Goal: Information Seeking & Learning: Learn about a topic

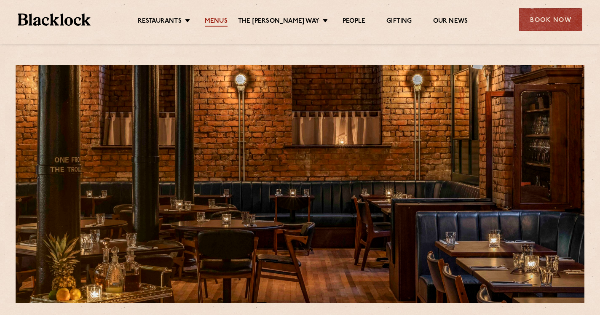
click at [222, 20] on link "Menus" at bounding box center [216, 21] width 23 height 9
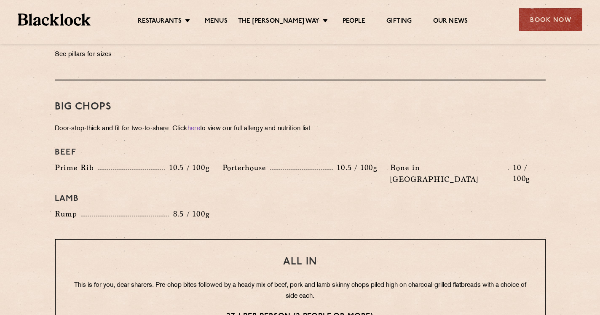
scroll to position [882, 0]
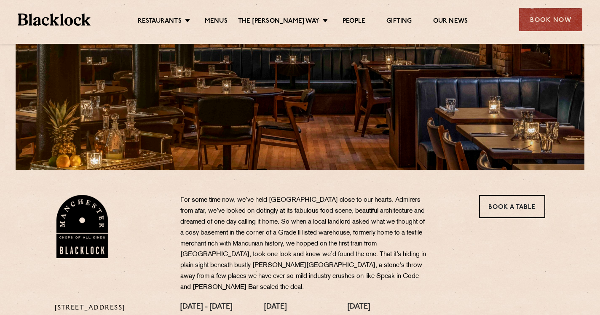
scroll to position [36, 0]
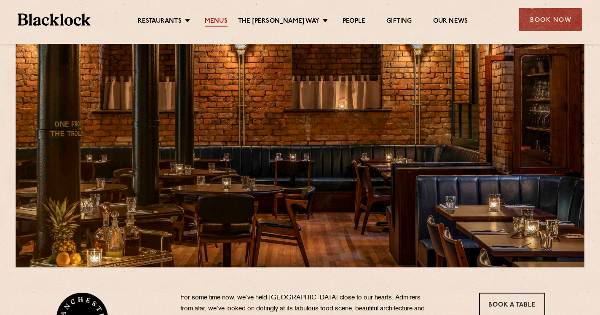
click at [226, 20] on link "Menus" at bounding box center [216, 21] width 23 height 9
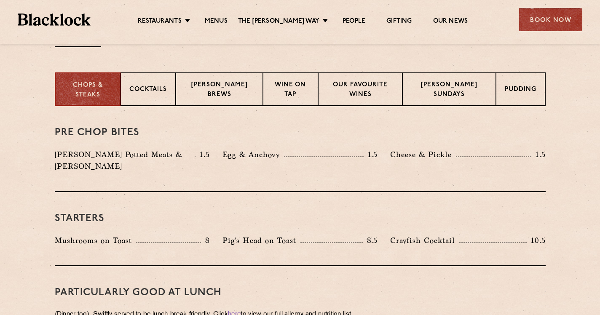
scroll to position [323, 0]
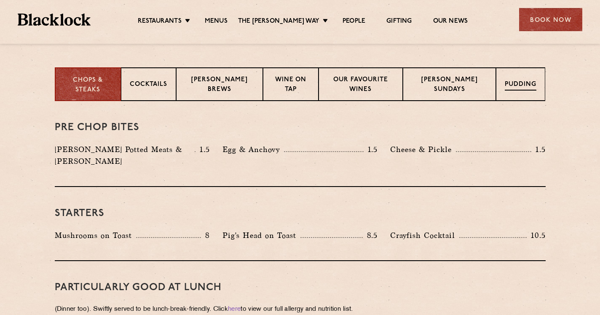
click at [519, 84] on p "Pudding" at bounding box center [521, 85] width 32 height 11
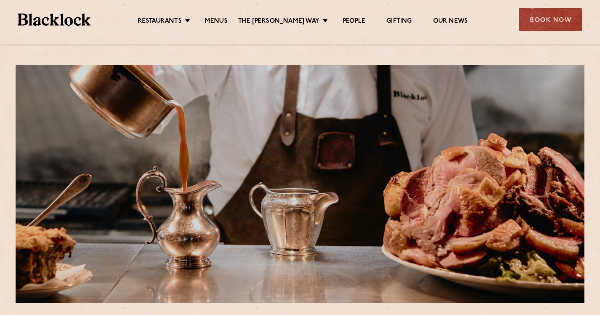
scroll to position [0, 0]
